Goal: Task Accomplishment & Management: Manage account settings

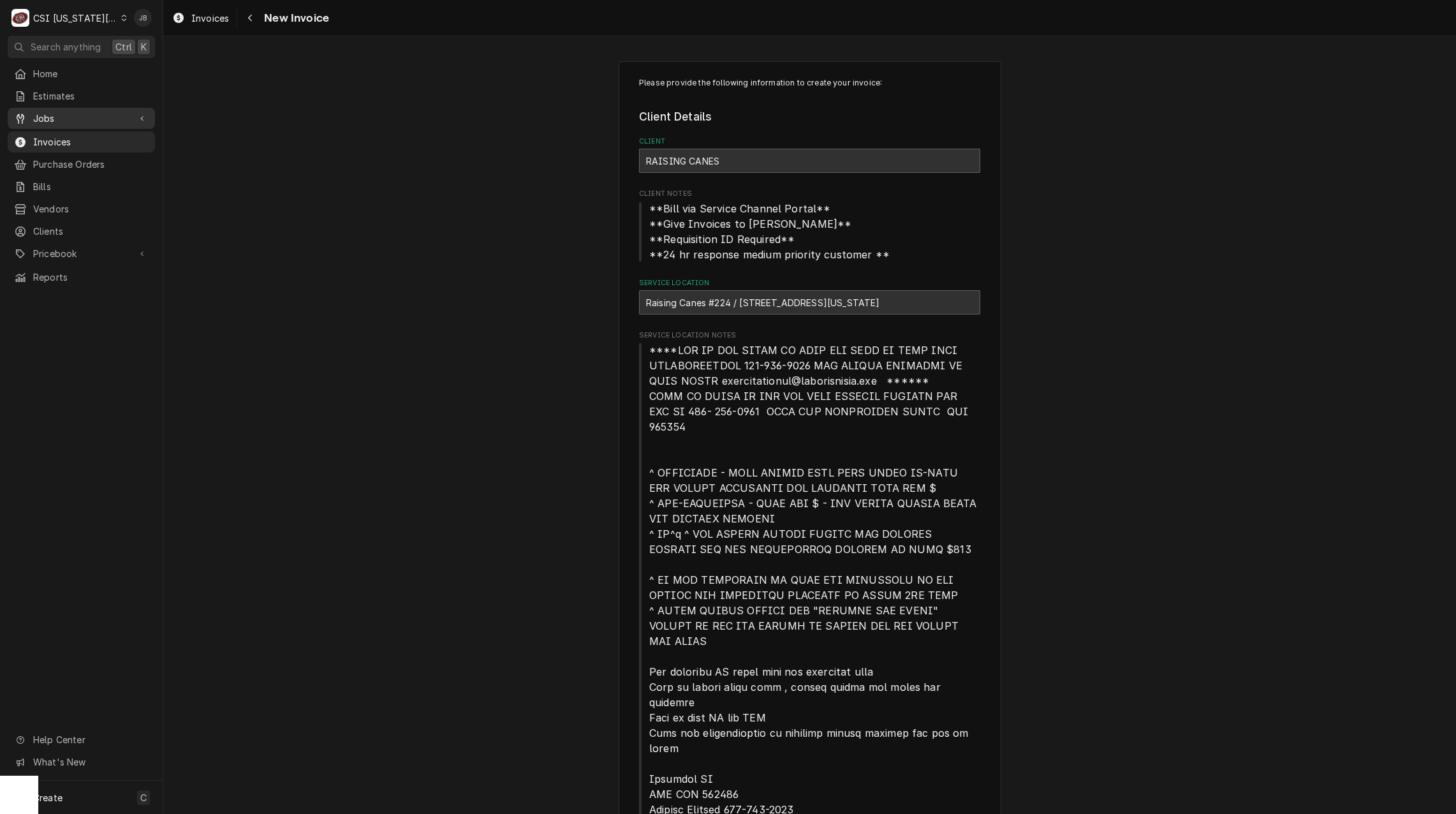
drag, startPoint x: 95, startPoint y: 110, endPoint x: 99, endPoint y: 123, distance: 13.6
click at [95, 112] on span "Jobs" at bounding box center [81, 119] width 96 height 14
click at [80, 136] on span "Jobs" at bounding box center [91, 141] width 115 height 14
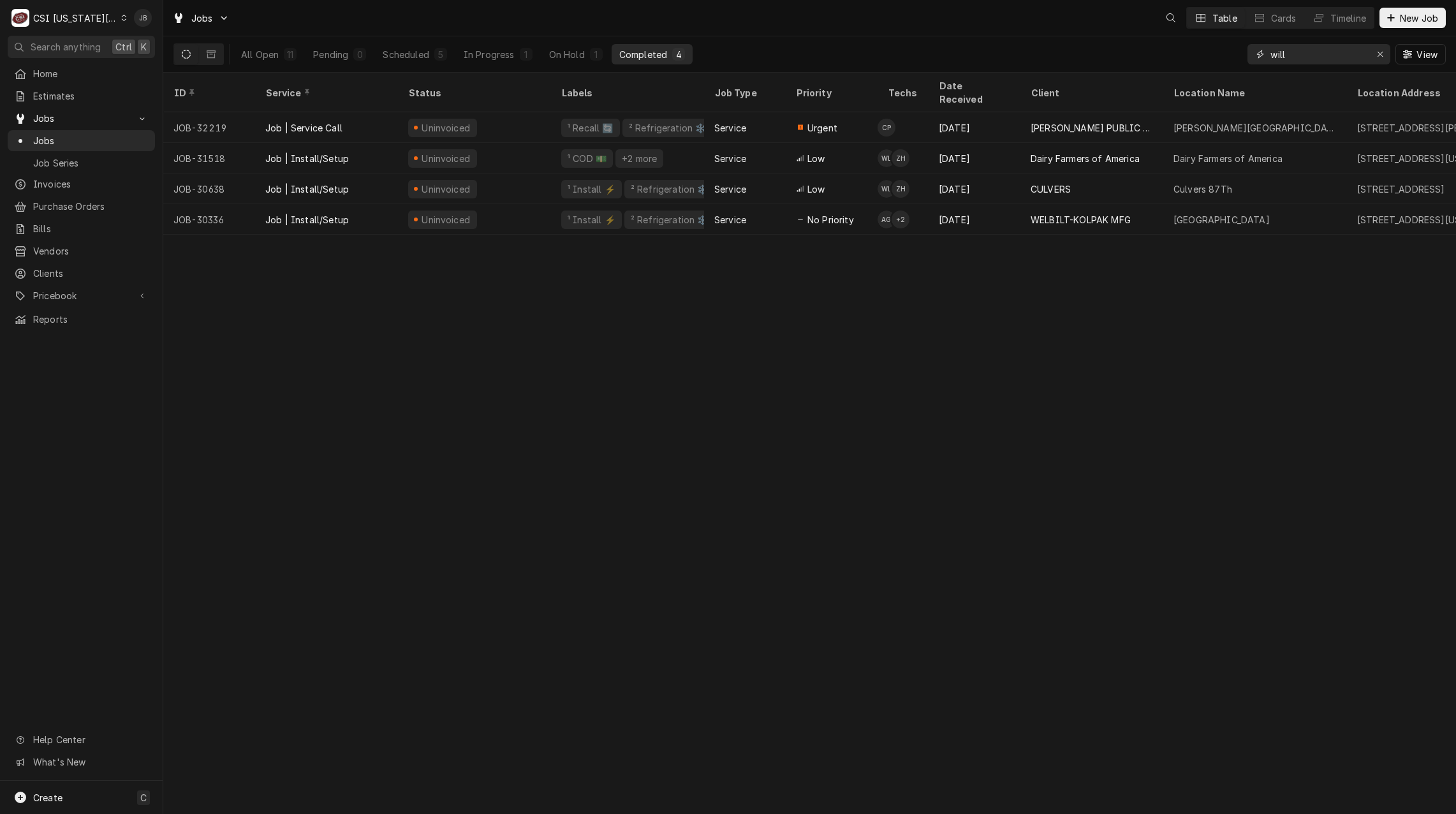
drag, startPoint x: 1308, startPoint y: 59, endPoint x: 1226, endPoint y: 59, distance: 82.0
click at [1241, 59] on div "All Open 11 Pending 0 Scheduled 5 In Progress 1 On Hold 1 Completed 4 will View" at bounding box center [810, 54] width 1272 height 35
paste input "32364"
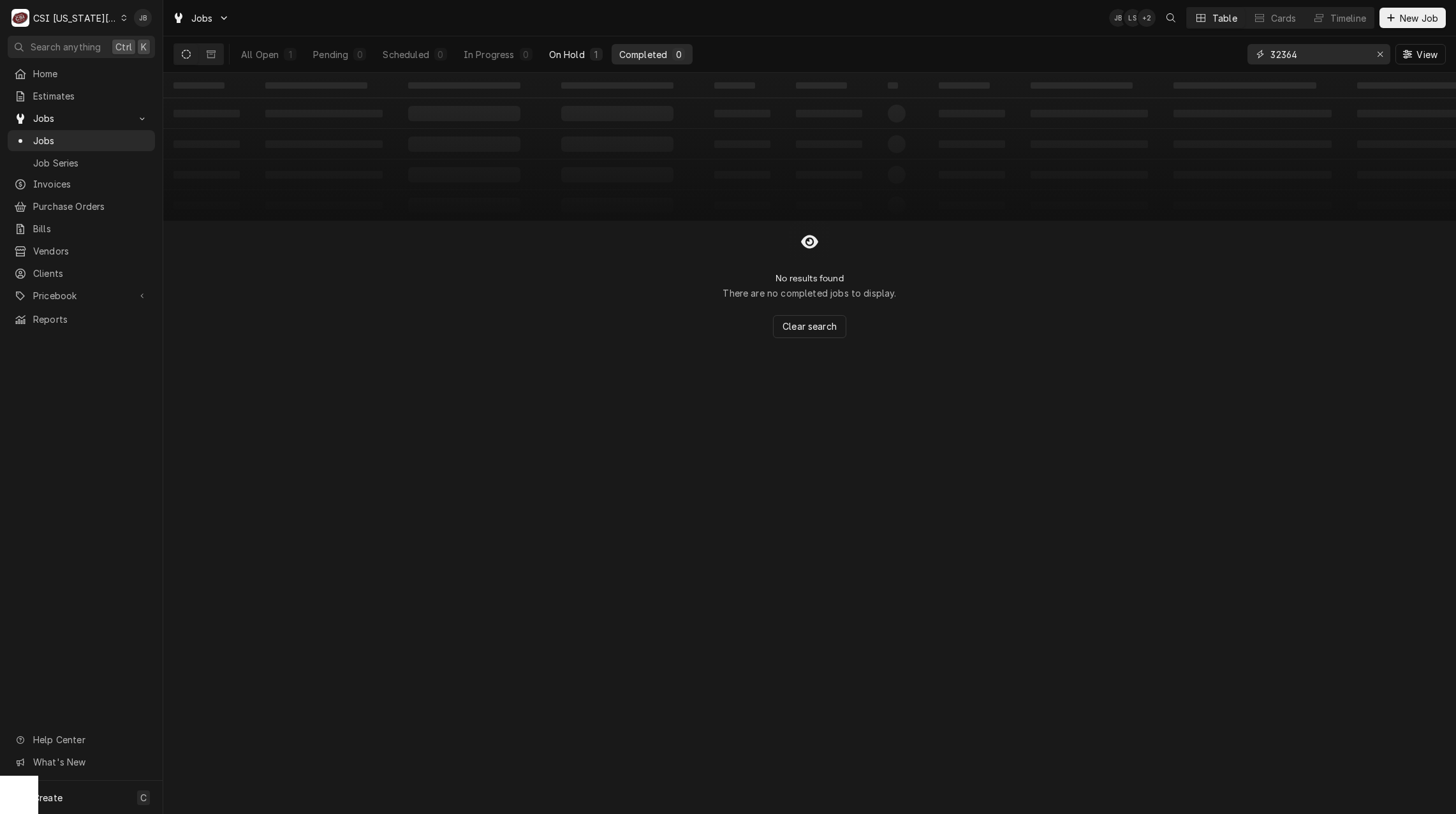
type input "32364"
click at [576, 61] on button "On Hold 1" at bounding box center [575, 54] width 69 height 20
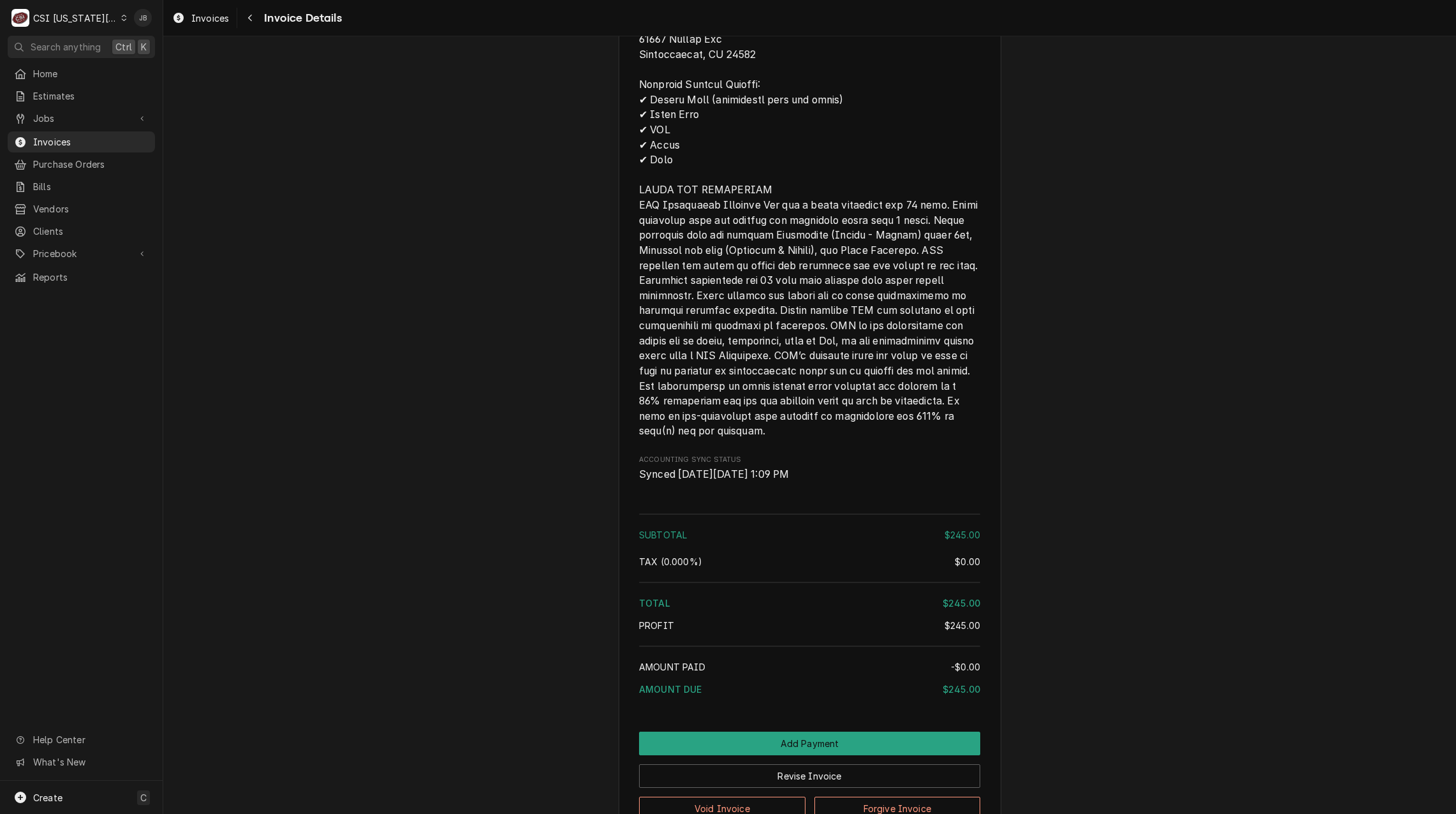
scroll to position [1807, 0]
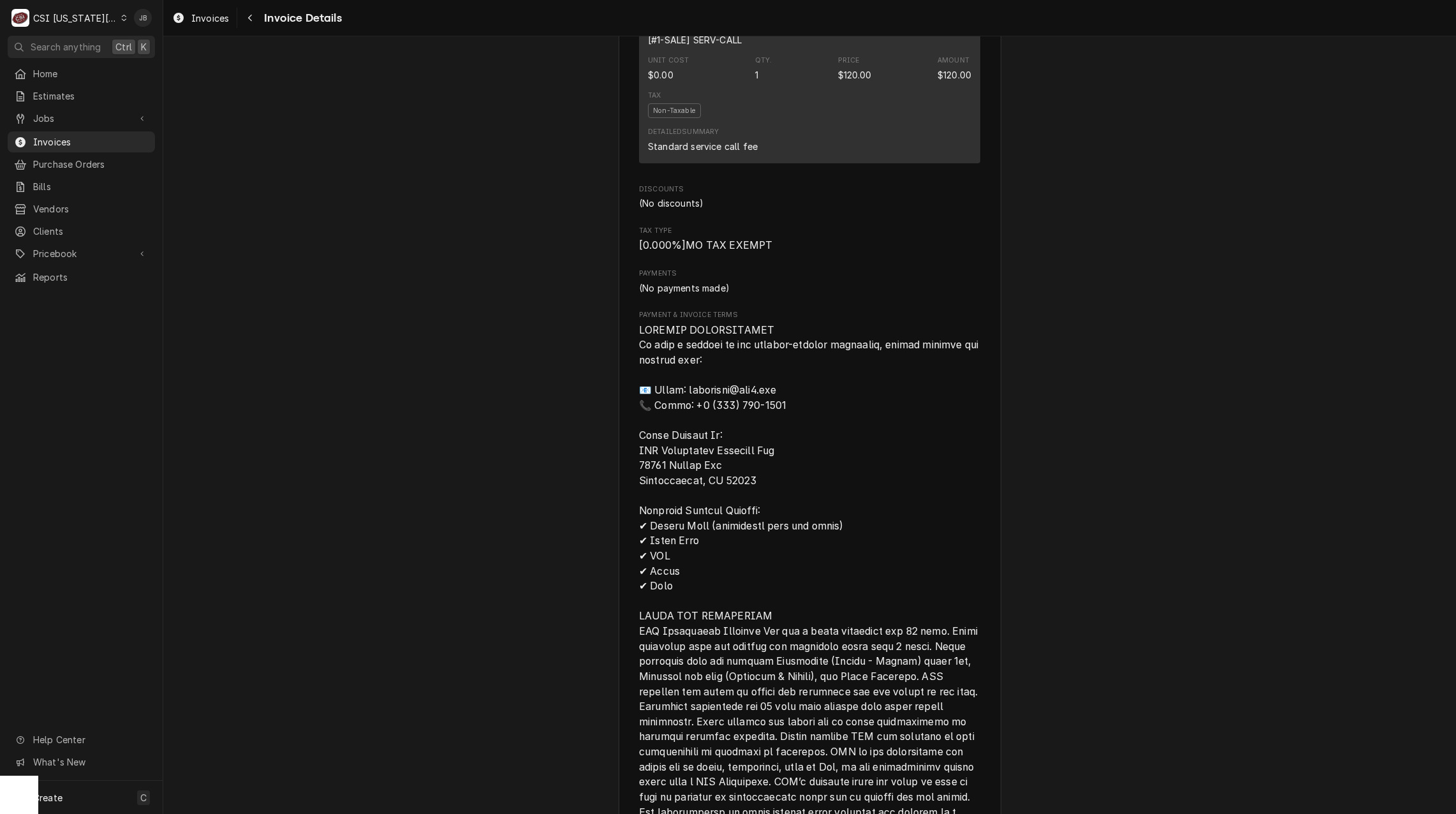
scroll to position [1531, 0]
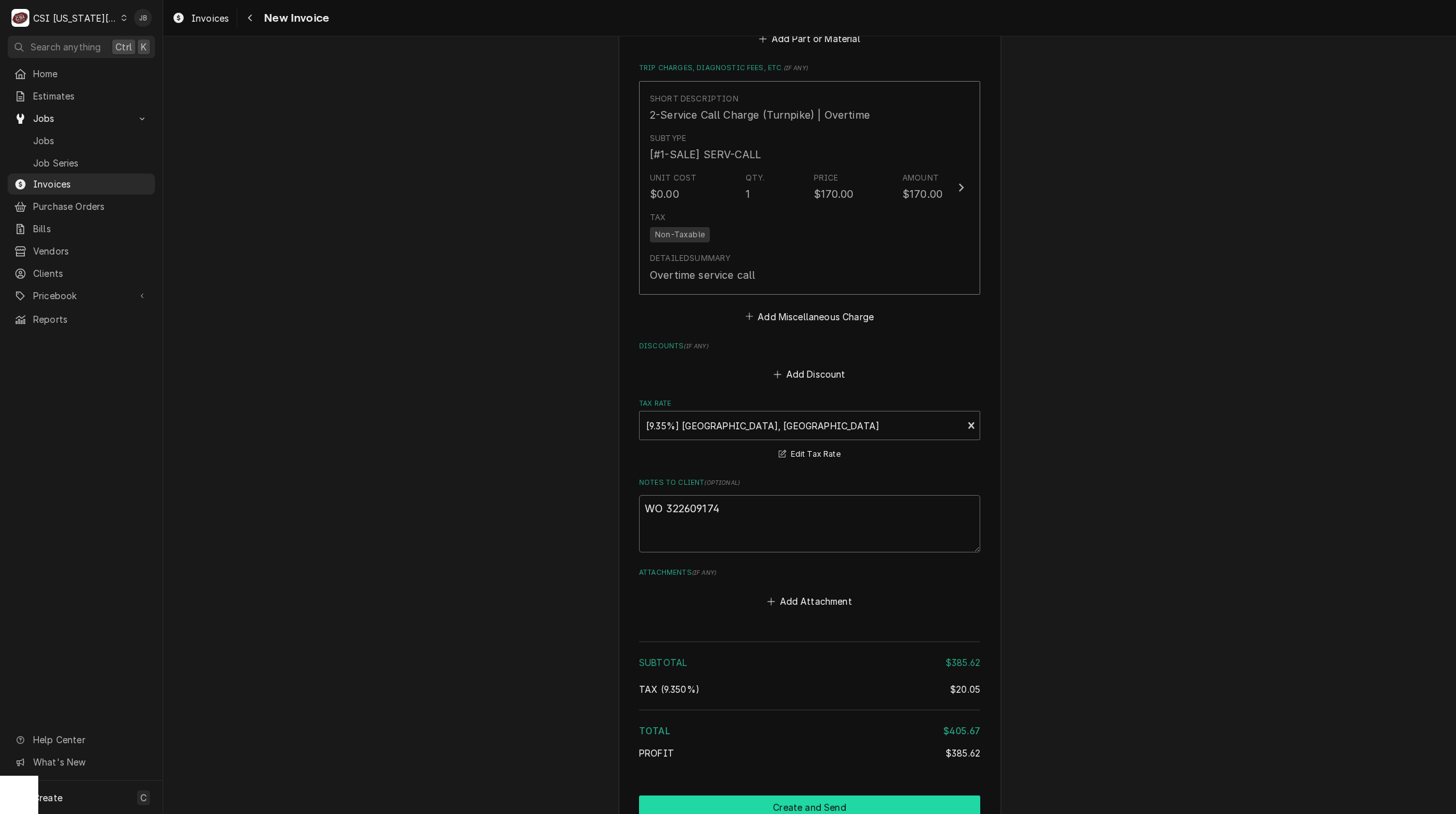
scroll to position [2251, 0]
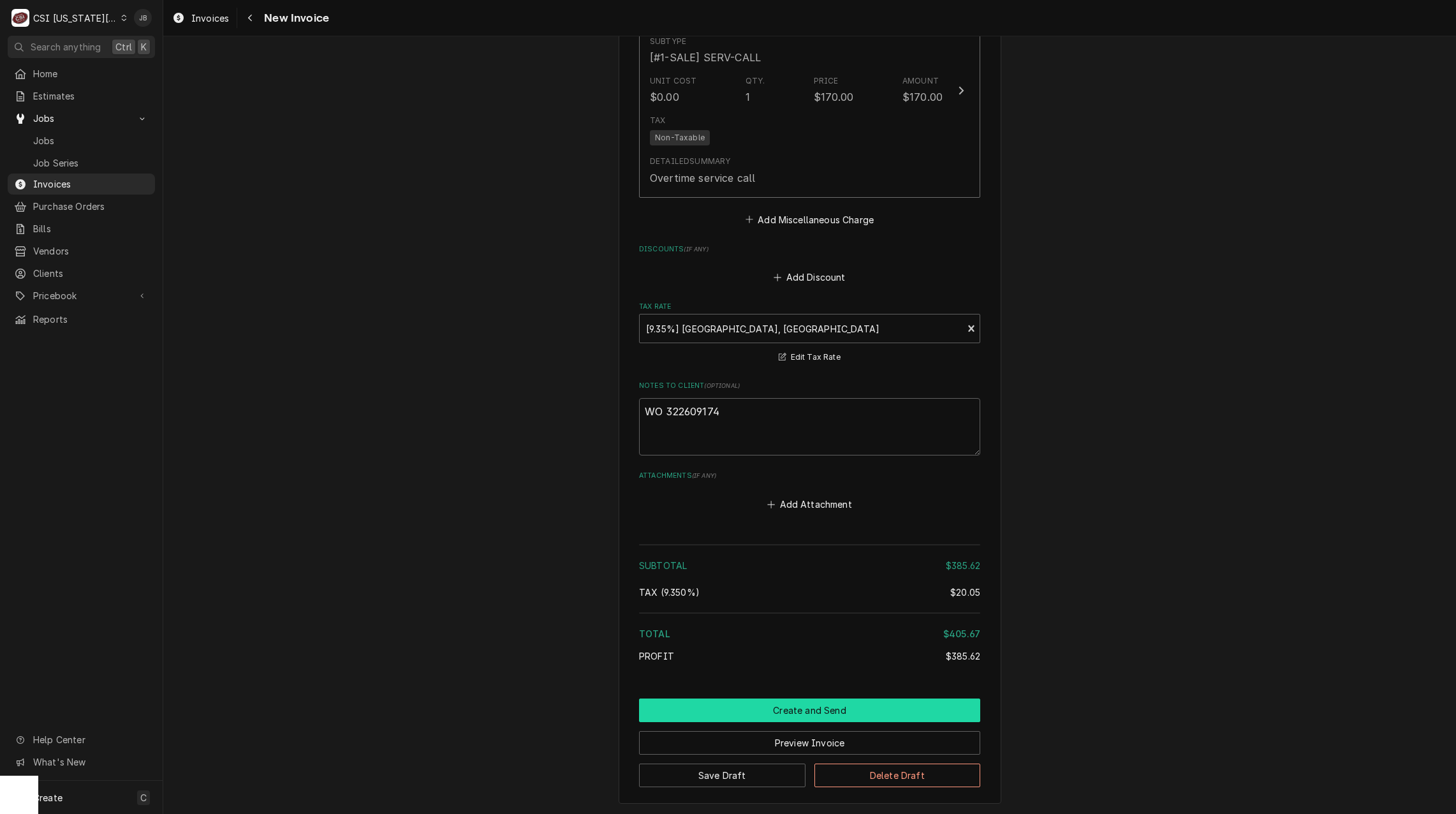
click at [755, 698] on button "Create and Send" at bounding box center [809, 710] width 341 height 24
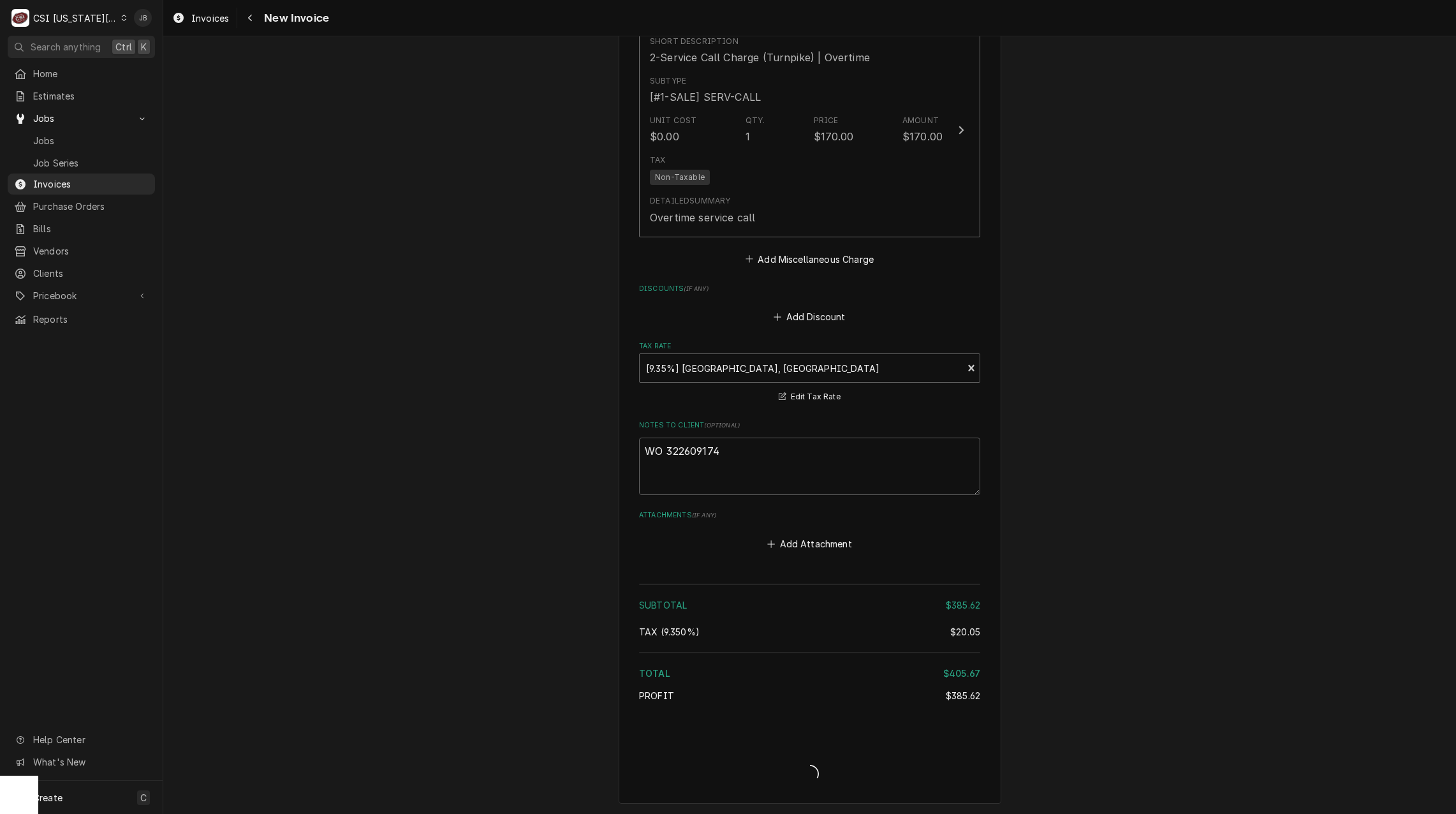
type textarea "x"
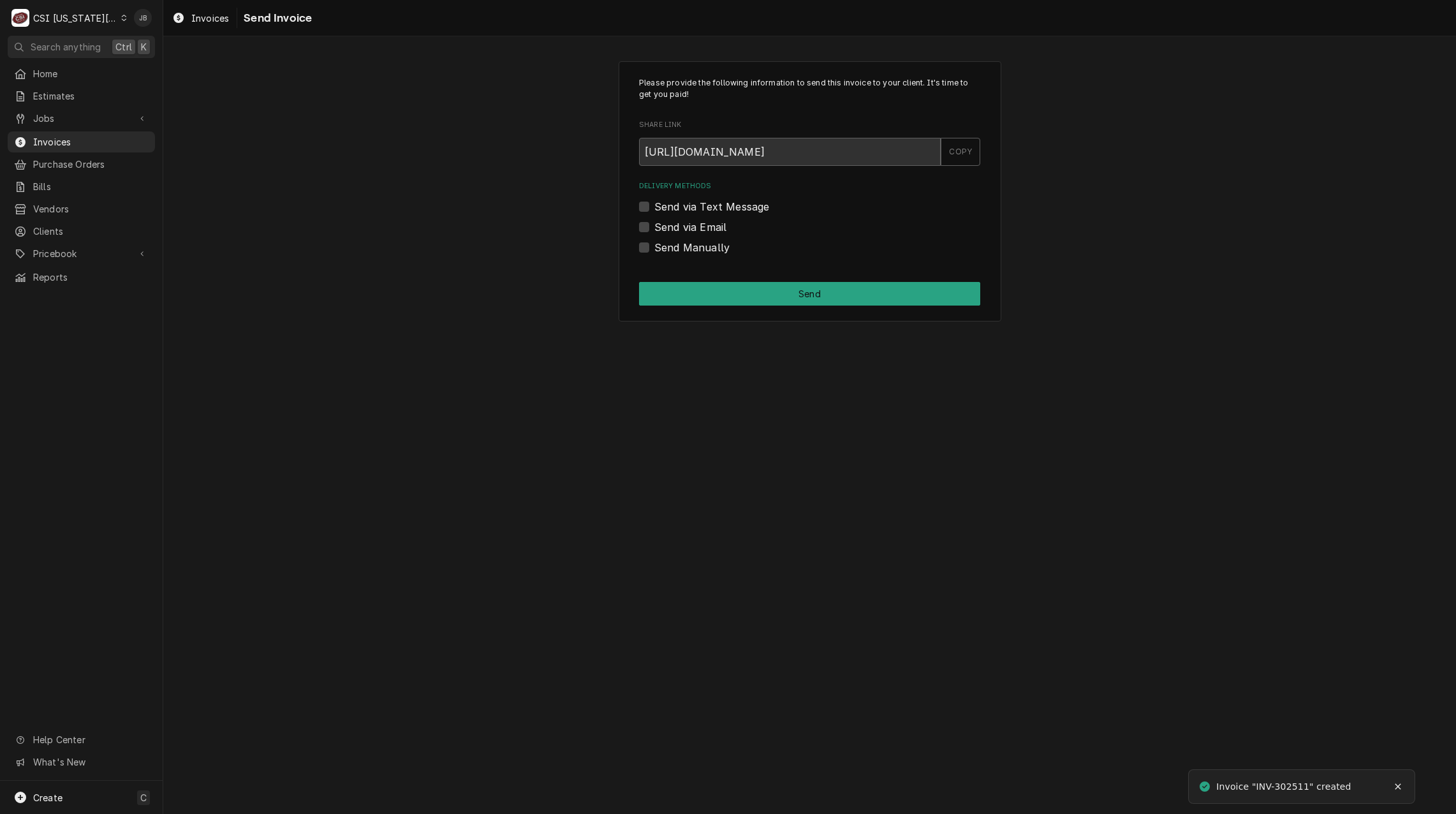
click at [644, 216] on div "Delivery Methods Send via Text Message Send via Email Send Manually" at bounding box center [809, 218] width 341 height 74
click at [654, 230] on label "Send via Email" at bounding box center [691, 227] width 72 height 15
click at [654, 230] on input "Send via Email" at bounding box center [825, 233] width 341 height 28
checkbox input "true"
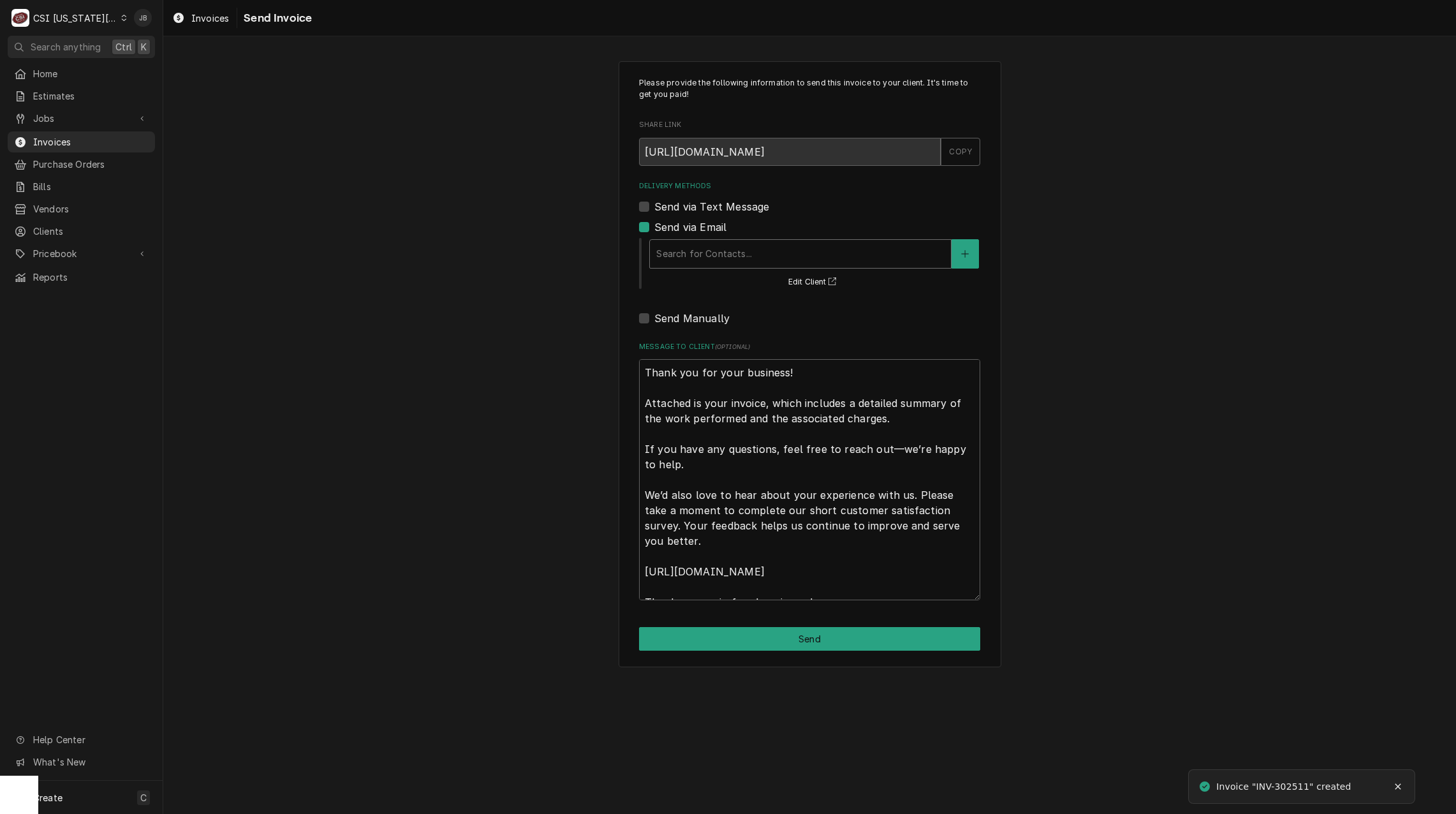
click at [695, 255] on div "Delivery Methods" at bounding box center [800, 254] width 288 height 23
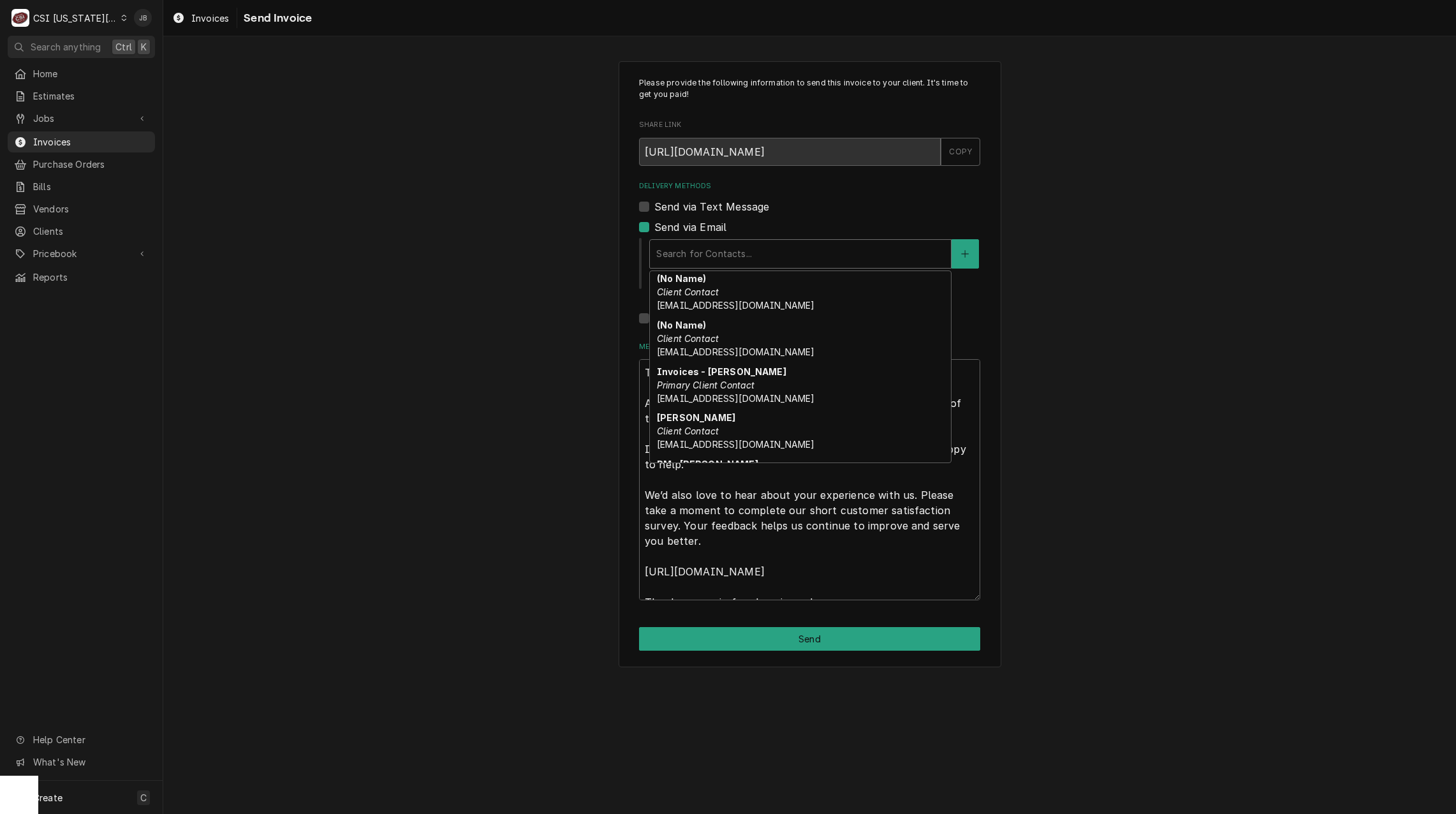
scroll to position [127, 0]
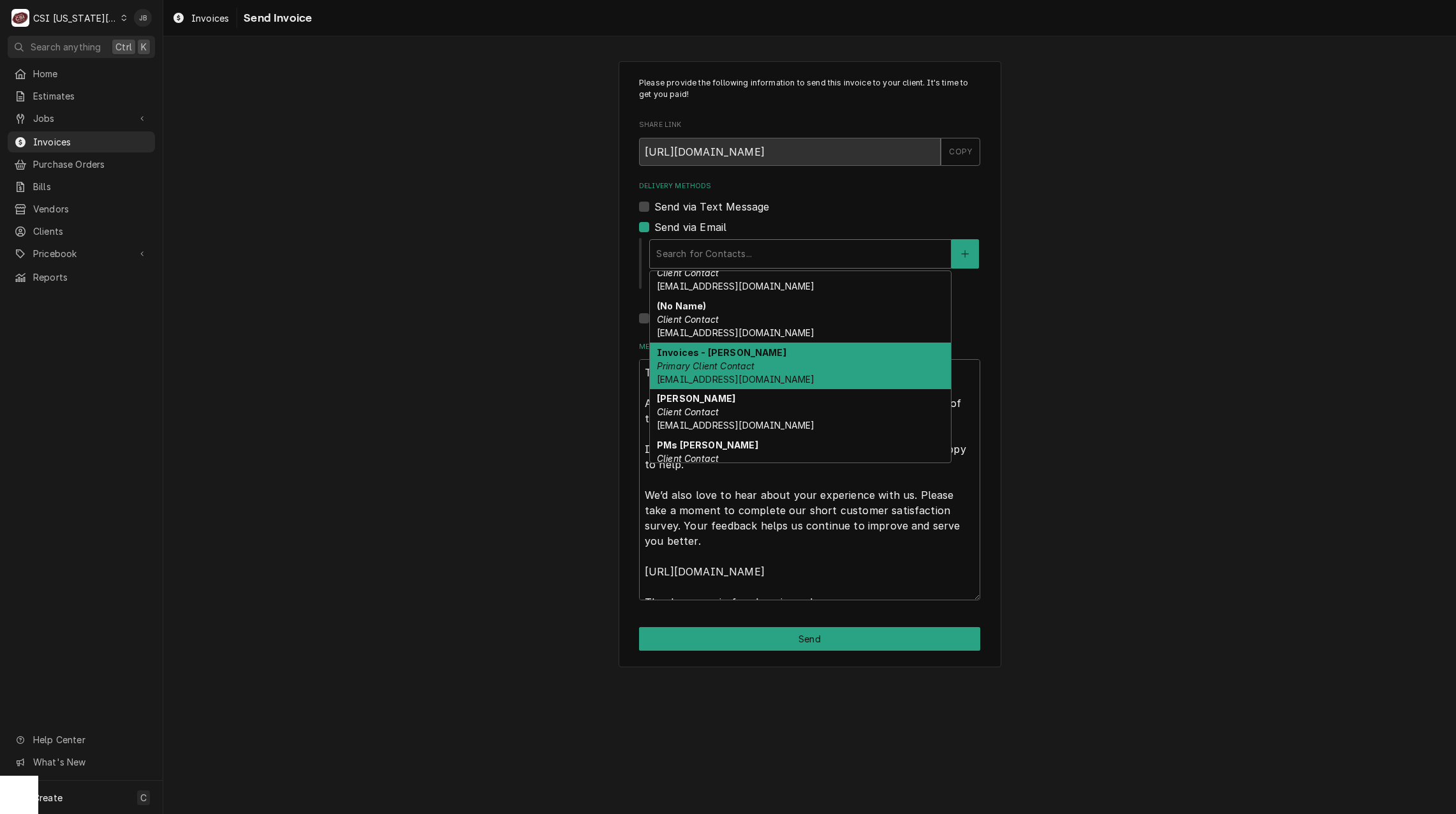
click at [756, 356] on div "Invoices - Kelsey Primary Client Contact kelsey.hetlage@csi1.com" at bounding box center [800, 366] width 301 height 46
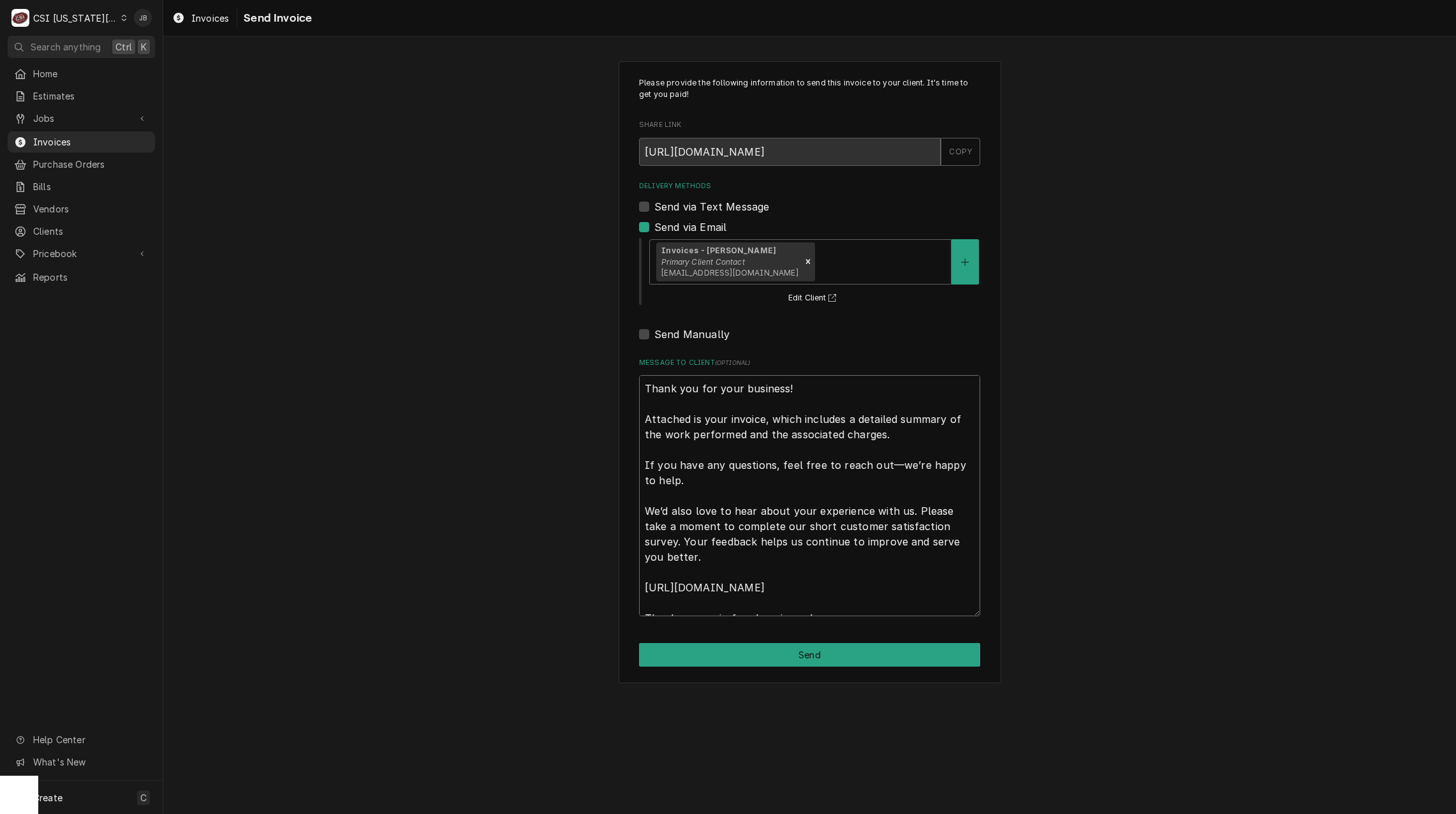
scroll to position [15, 0]
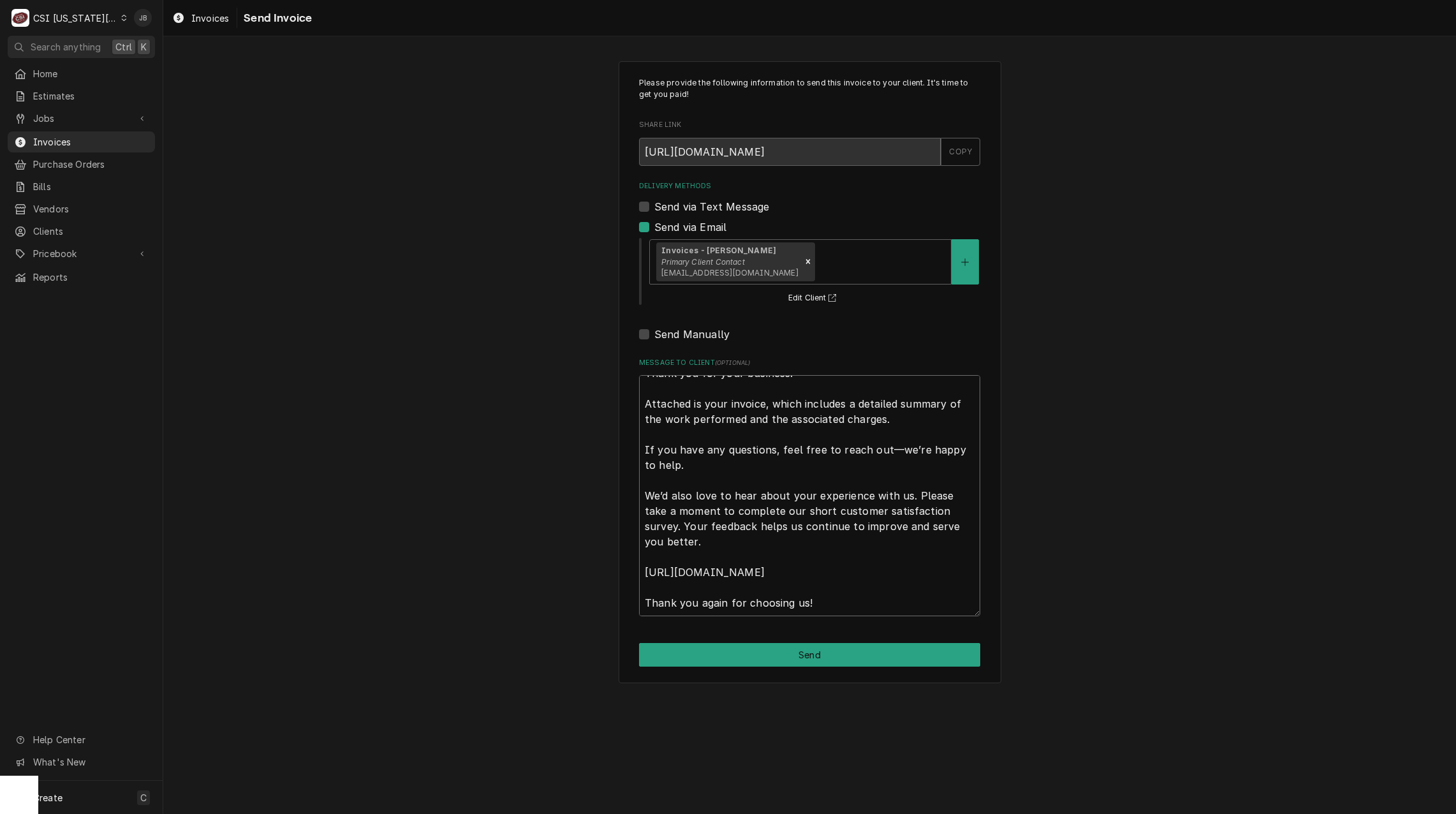
drag, startPoint x: 645, startPoint y: 381, endPoint x: 1201, endPoint y: 749, distance: 666.8
click at [1210, 717] on div "Please provide the following information to send this invoice to your client. I…" at bounding box center [810, 425] width 1293 height 778
type textarea "x"
type textarea "a"
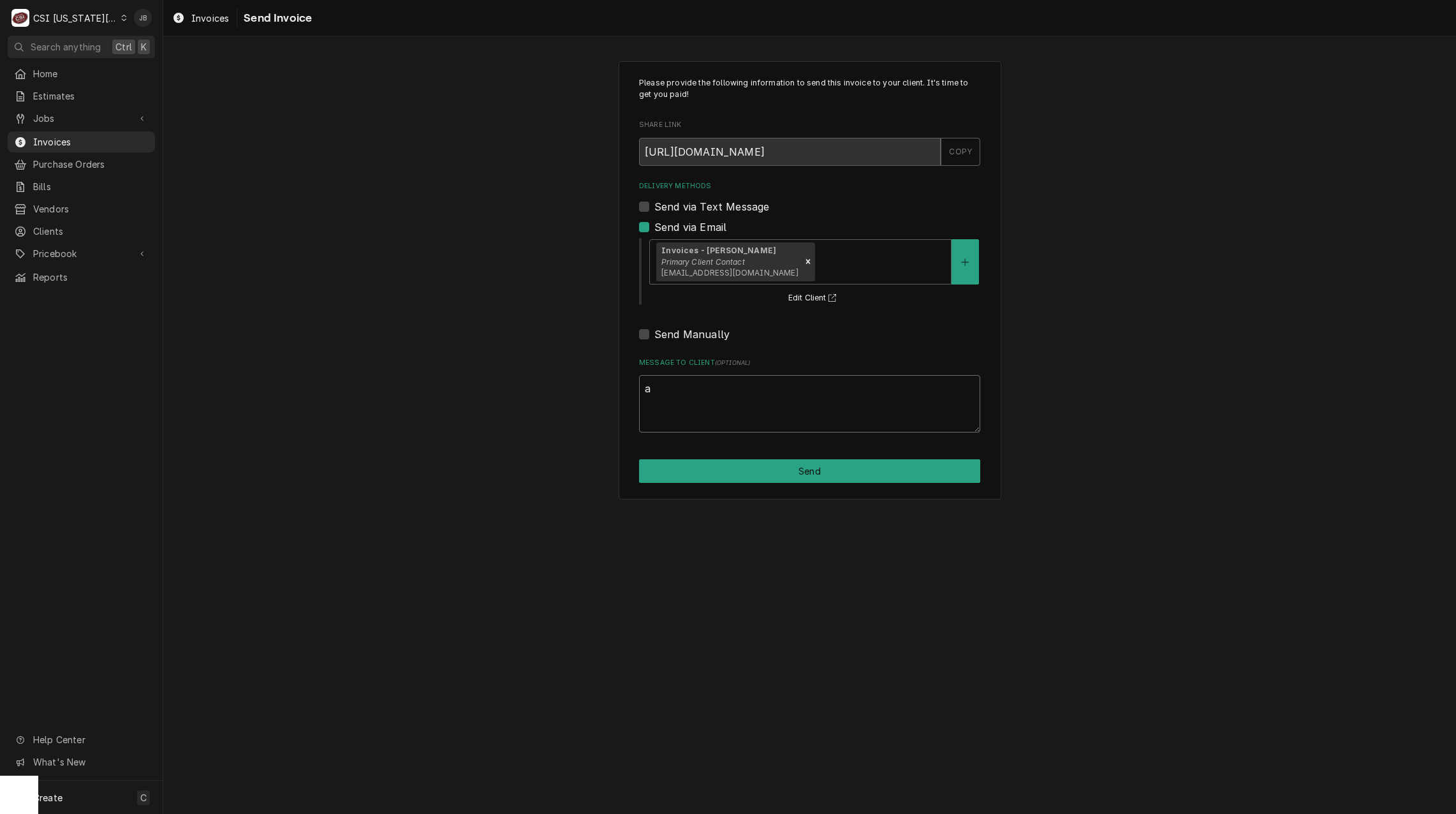
scroll to position [0, 0]
type textarea "x"
type textarea "ap"
type textarea "x"
type textarea "app"
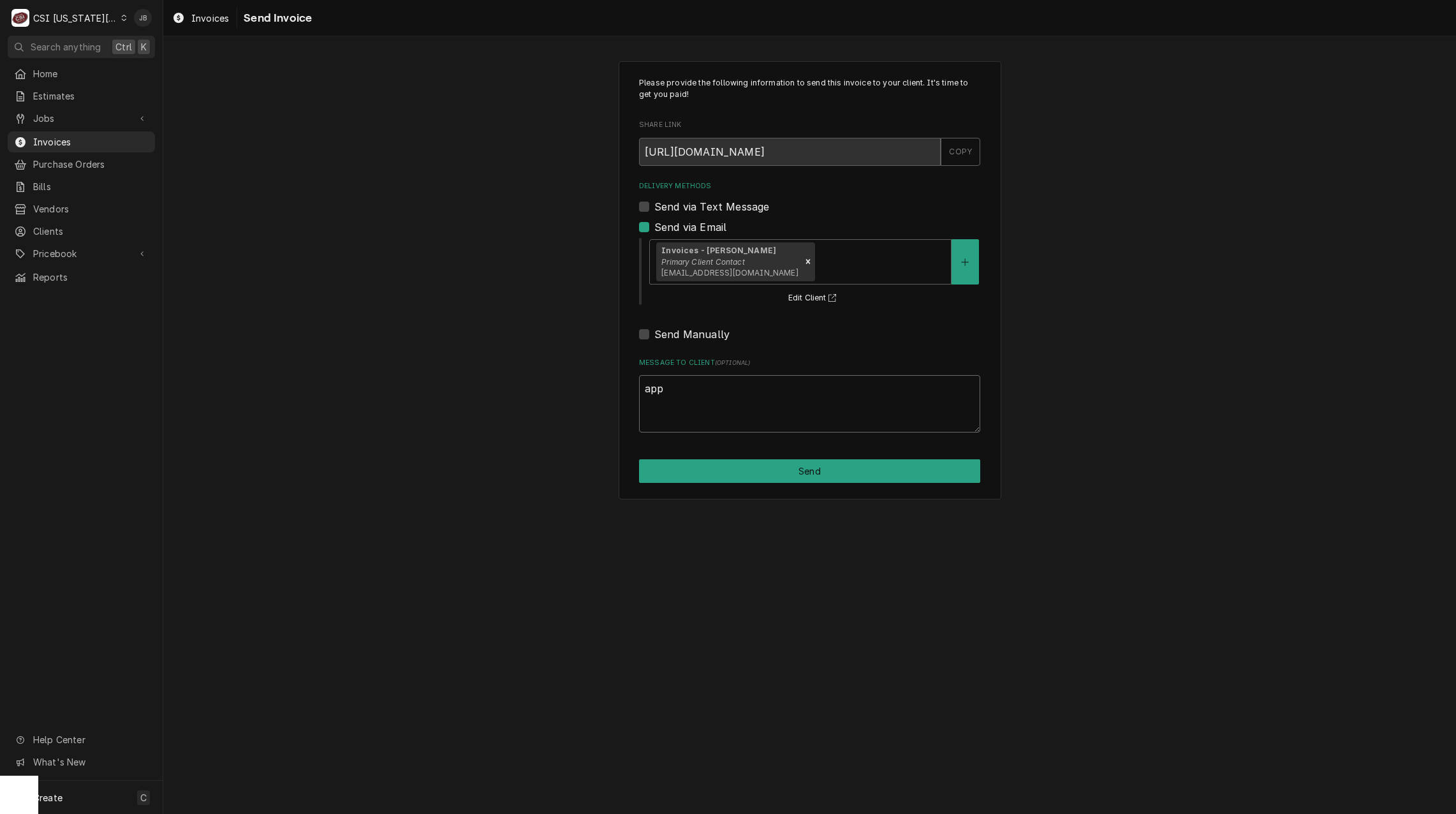
type textarea "x"
type textarea "appr"
type textarea "x"
type textarea "appro"
type textarea "x"
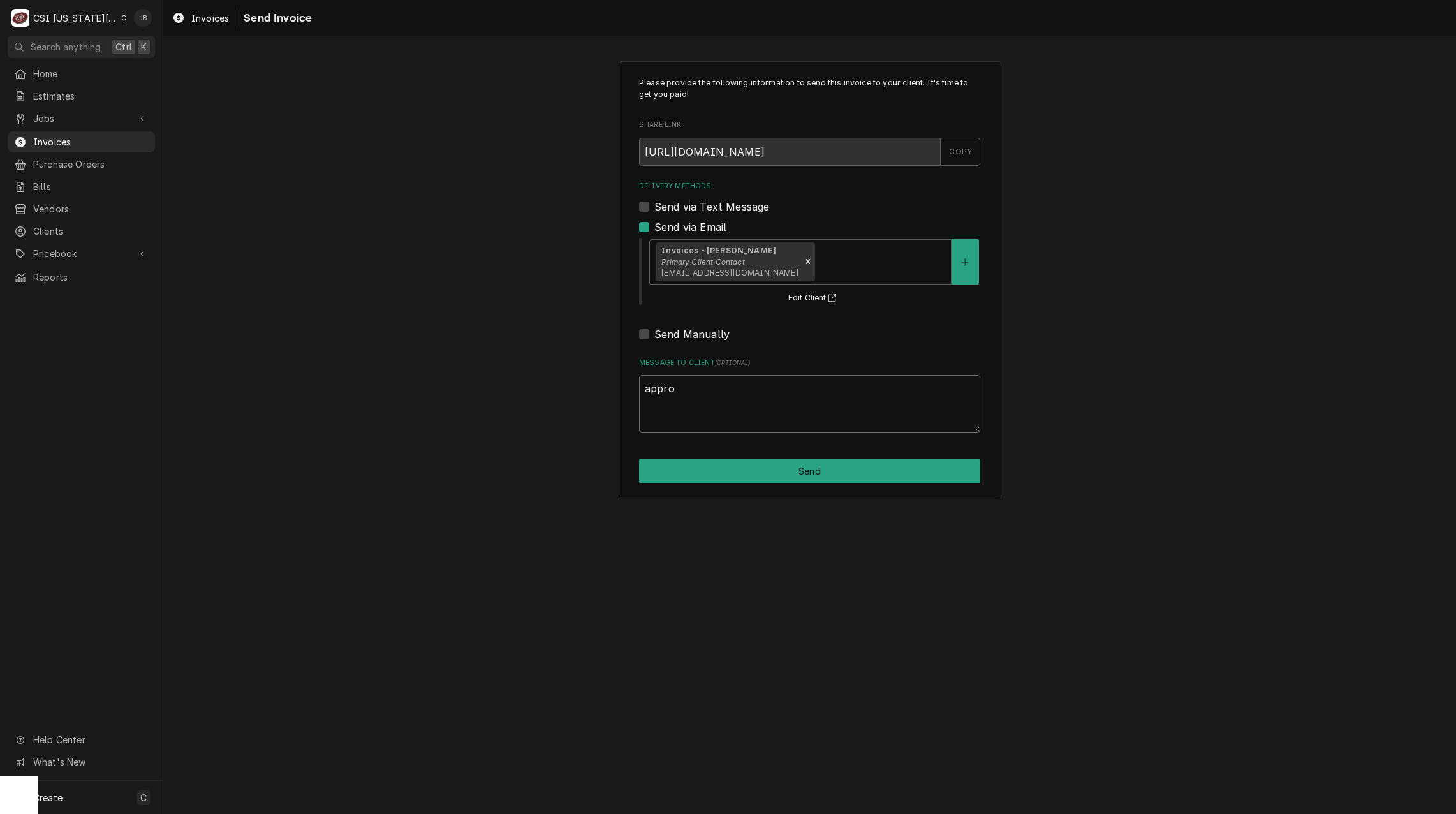
type textarea "approv"
type textarea "x"
type textarea "approve"
type textarea "x"
type textarea "approved"
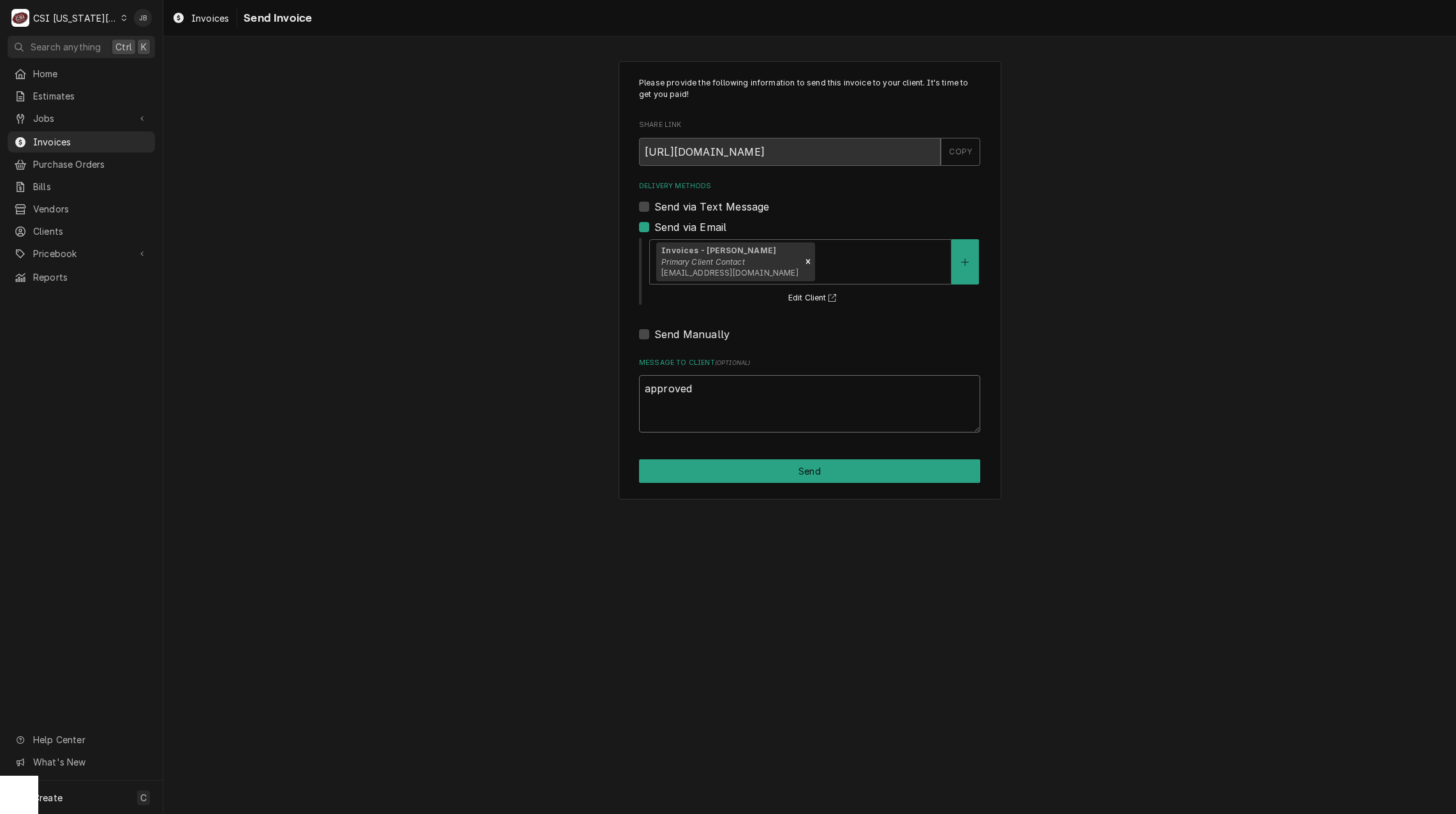
type textarea "x"
type textarea "approved"
drag, startPoint x: 748, startPoint y: 467, endPoint x: 763, endPoint y: 467, distance: 15.0
click at [748, 467] on button "Send" at bounding box center [809, 471] width 341 height 24
type textarea "x"
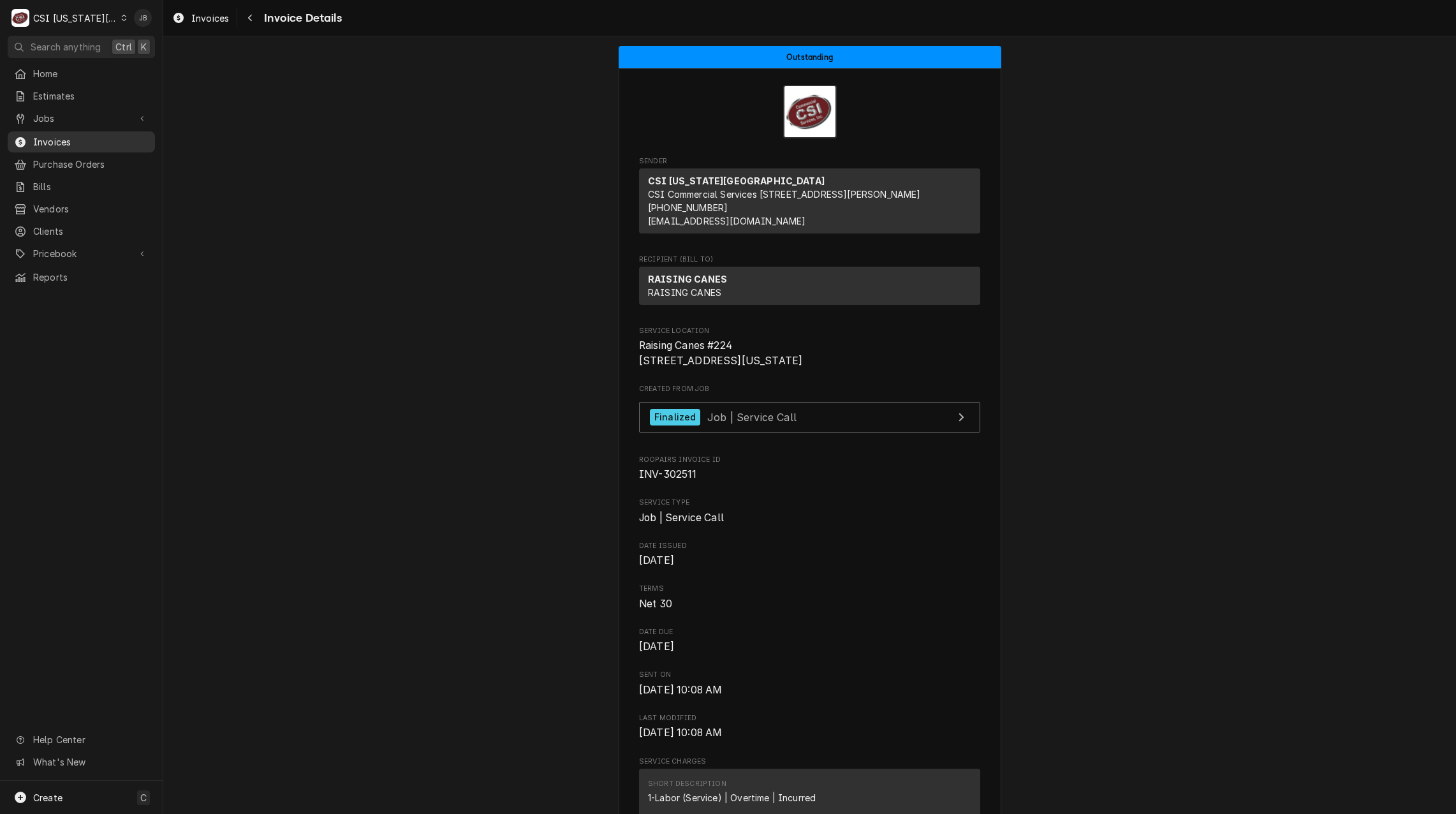
click at [76, 138] on span "Invoices" at bounding box center [91, 142] width 115 height 14
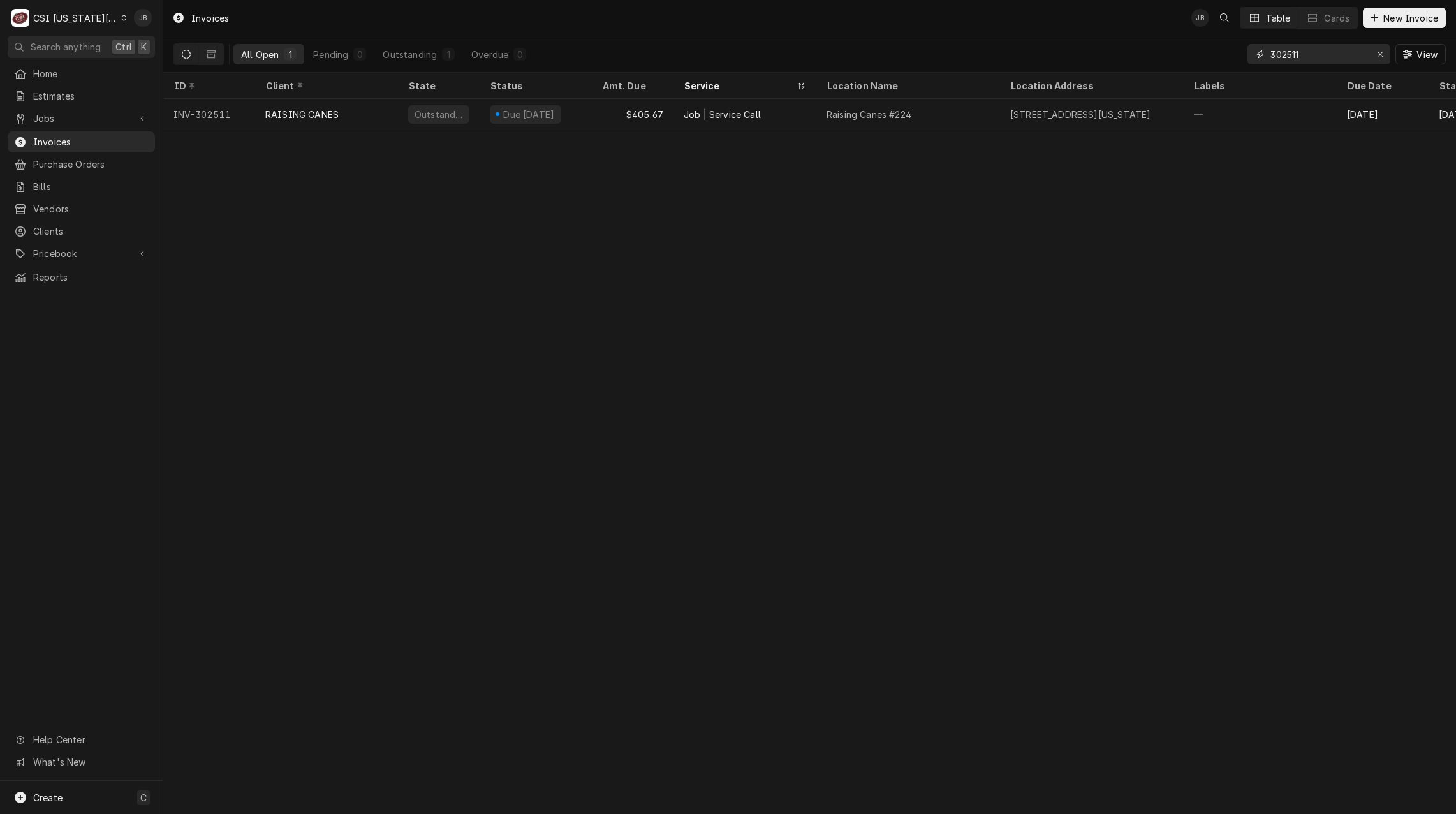
click at [1325, 50] on input "302511" at bounding box center [1318, 54] width 95 height 20
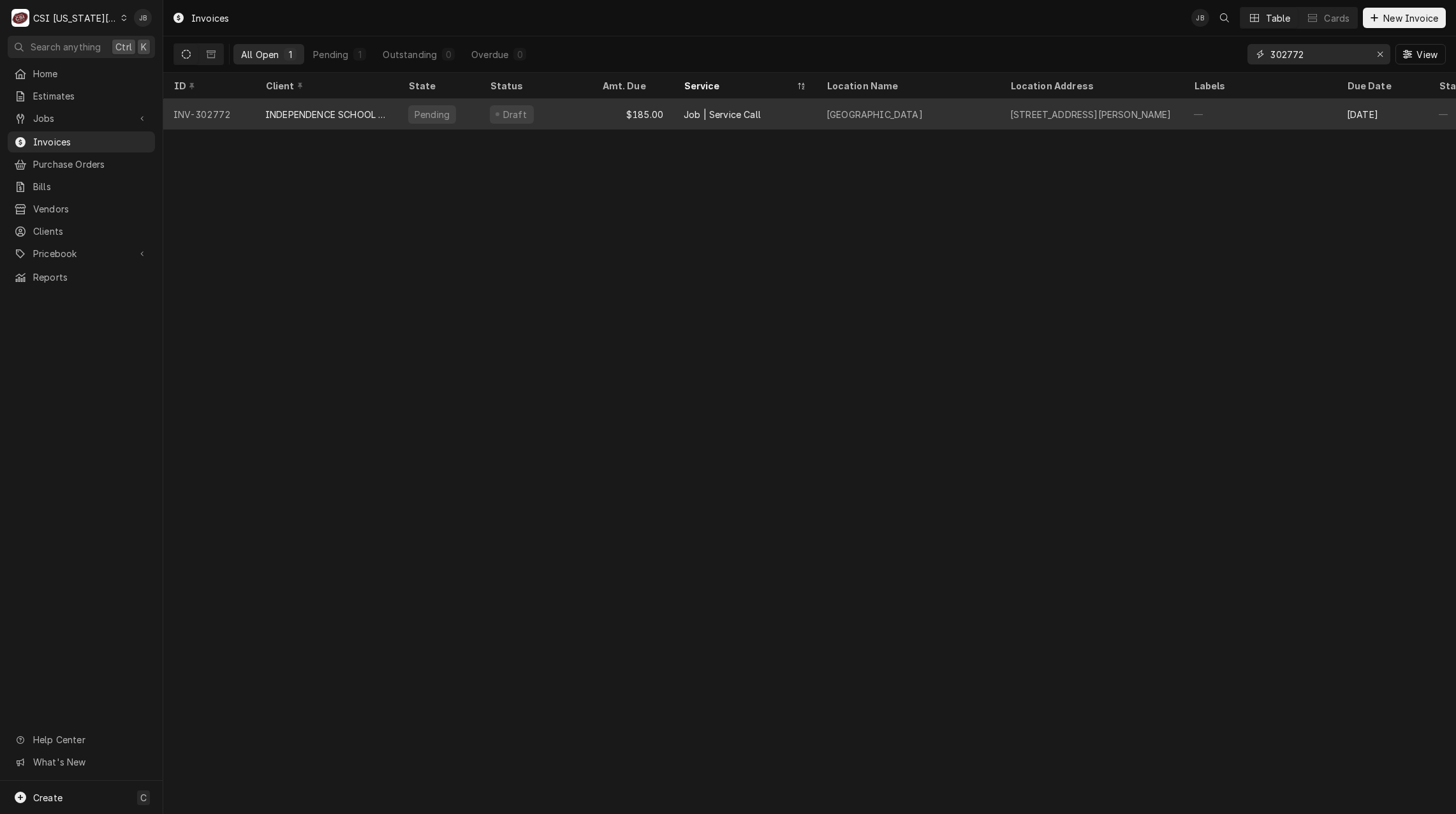
type input "302772"
click at [392, 119] on div "INDEPENDENCE SCHOOL DIST/NUTRITION" at bounding box center [327, 114] width 143 height 31
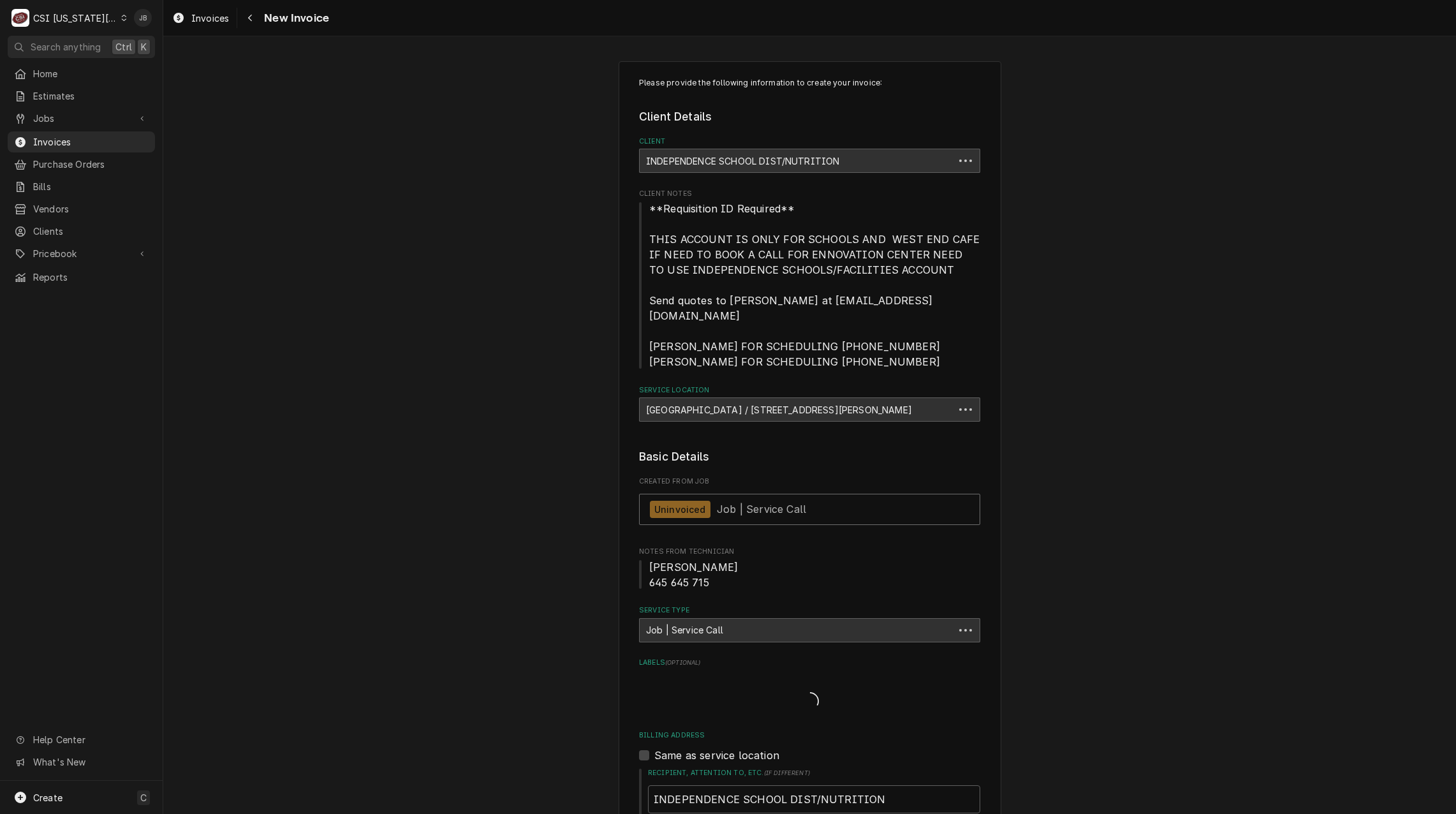
type textarea "x"
